Goal: Transaction & Acquisition: Download file/media

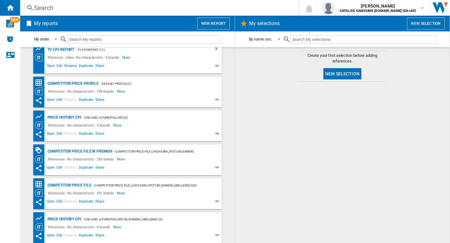
scroll to position [112, 0]
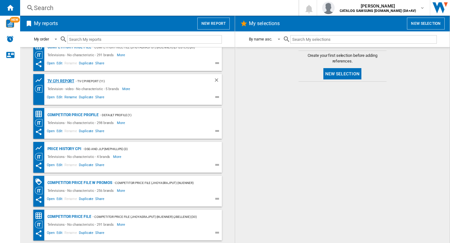
click at [68, 80] on div "TV CPI Report" at bounding box center [60, 81] width 29 height 8
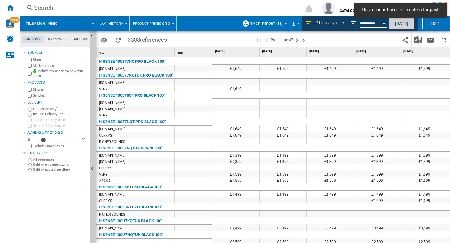
click at [397, 25] on button "[DATE]" at bounding box center [401, 24] width 25 height 12
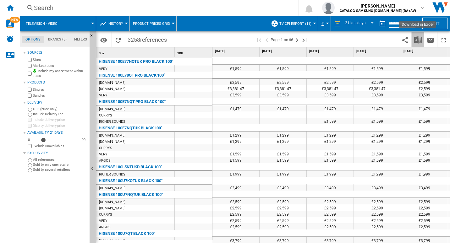
click at [413, 43] on button "Download in Excel" at bounding box center [418, 39] width 13 height 15
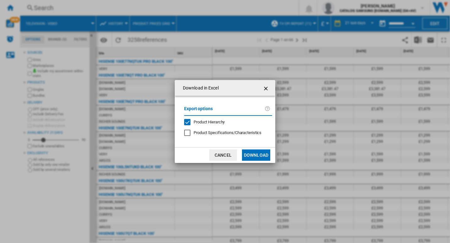
click at [251, 154] on button "Download" at bounding box center [256, 155] width 28 height 11
